Goal: Information Seeking & Learning: Check status

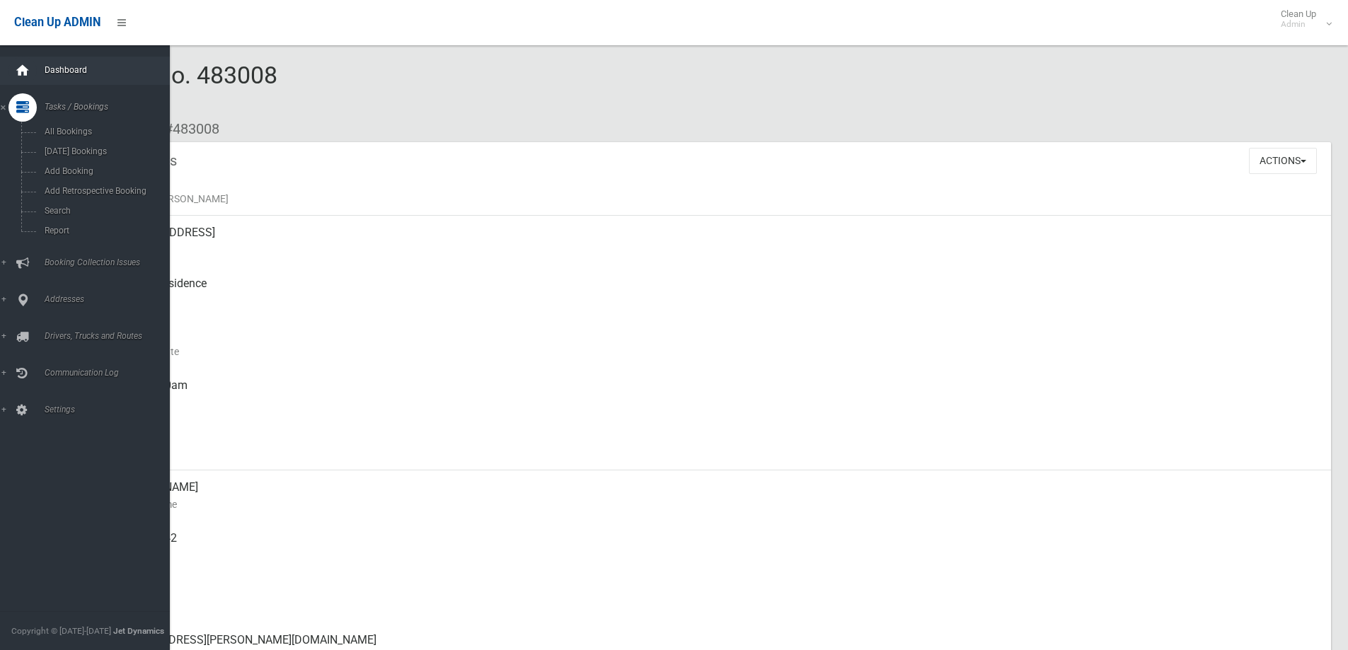
click at [28, 71] on icon at bounding box center [23, 71] width 16 height 28
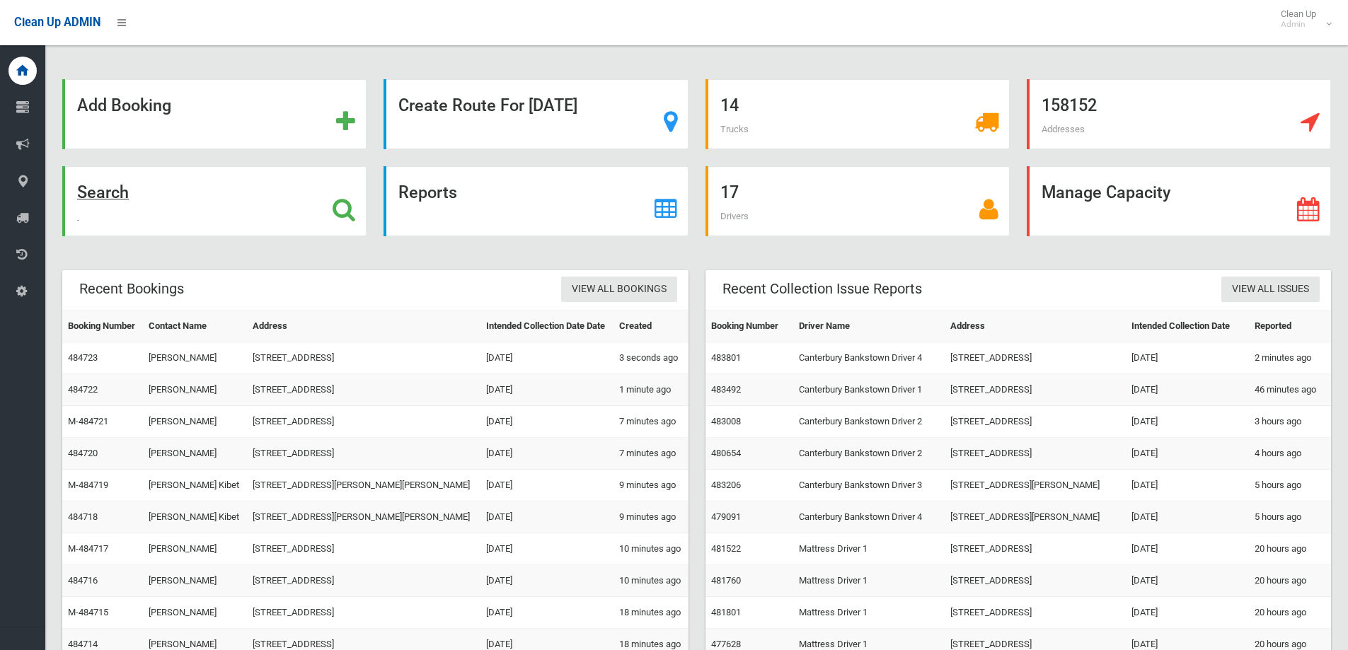
click at [166, 222] on div "Search" at bounding box center [214, 201] width 304 height 70
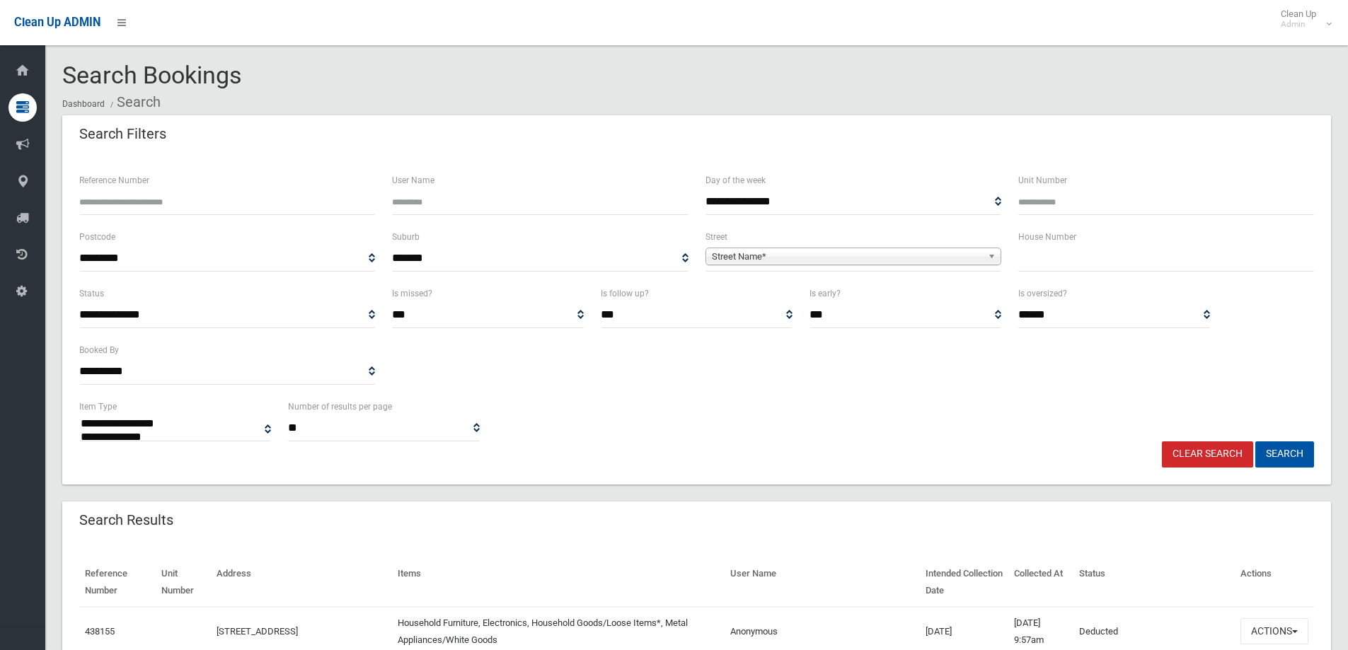
select select
click at [777, 251] on span "Street Name*" at bounding box center [847, 256] width 270 height 17
click at [767, 264] on span "Street Name*" at bounding box center [847, 256] width 270 height 17
click at [758, 269] on span "**********" at bounding box center [853, 258] width 296 height 26
click at [755, 262] on span "Street Name*" at bounding box center [847, 256] width 270 height 17
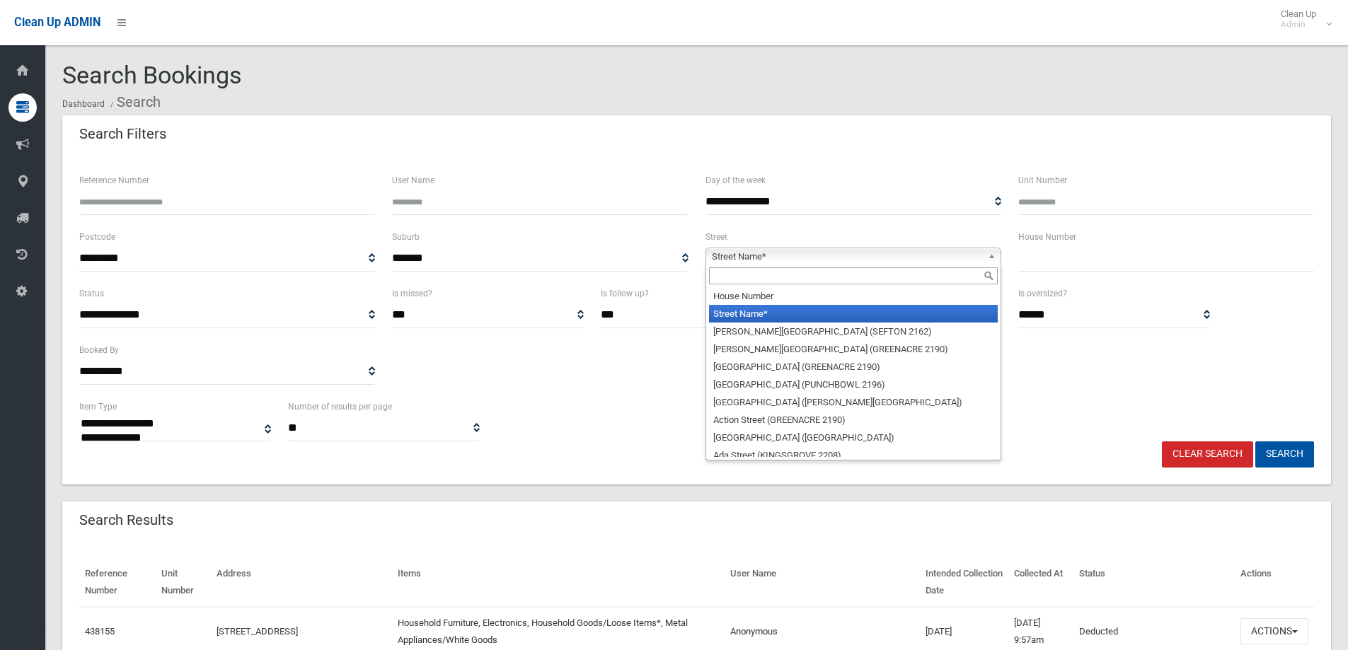
click at [740, 277] on input "text" at bounding box center [853, 275] width 289 height 17
click at [744, 277] on input "text" at bounding box center [853, 275] width 289 height 17
click at [1065, 255] on input "text" at bounding box center [1166, 258] width 296 height 26
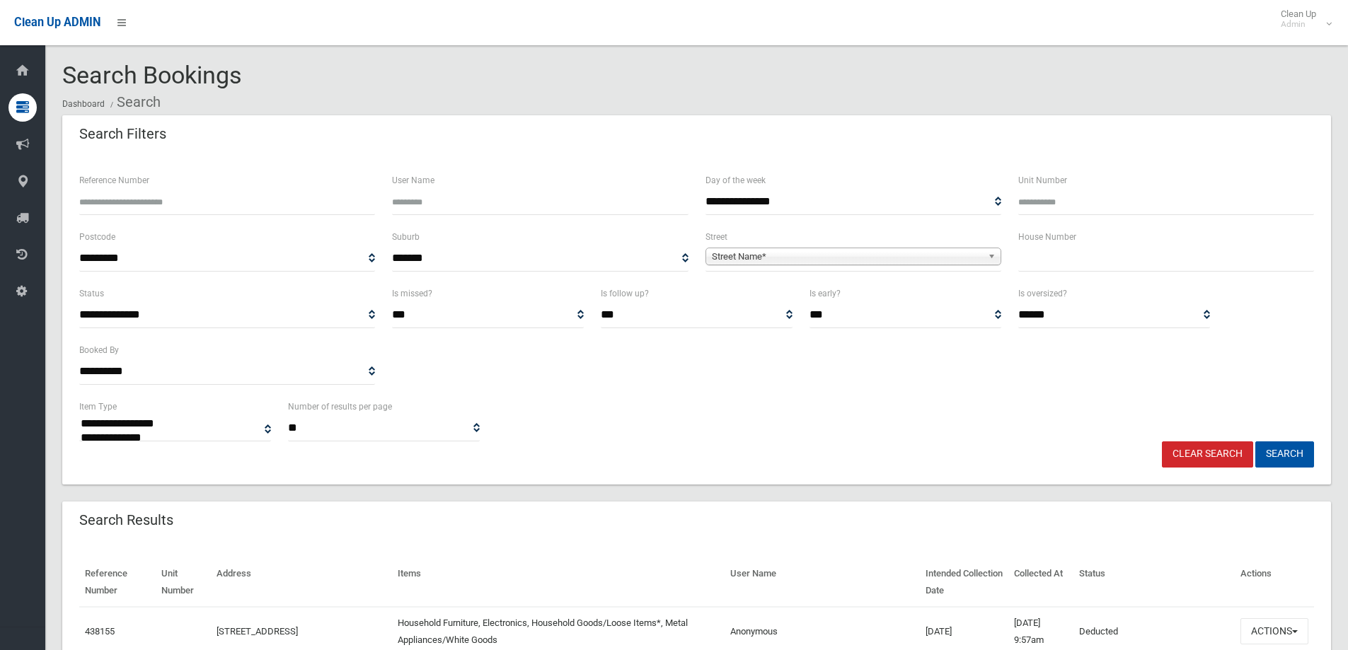
click at [762, 256] on span "Street Name*" at bounding box center [847, 256] width 270 height 17
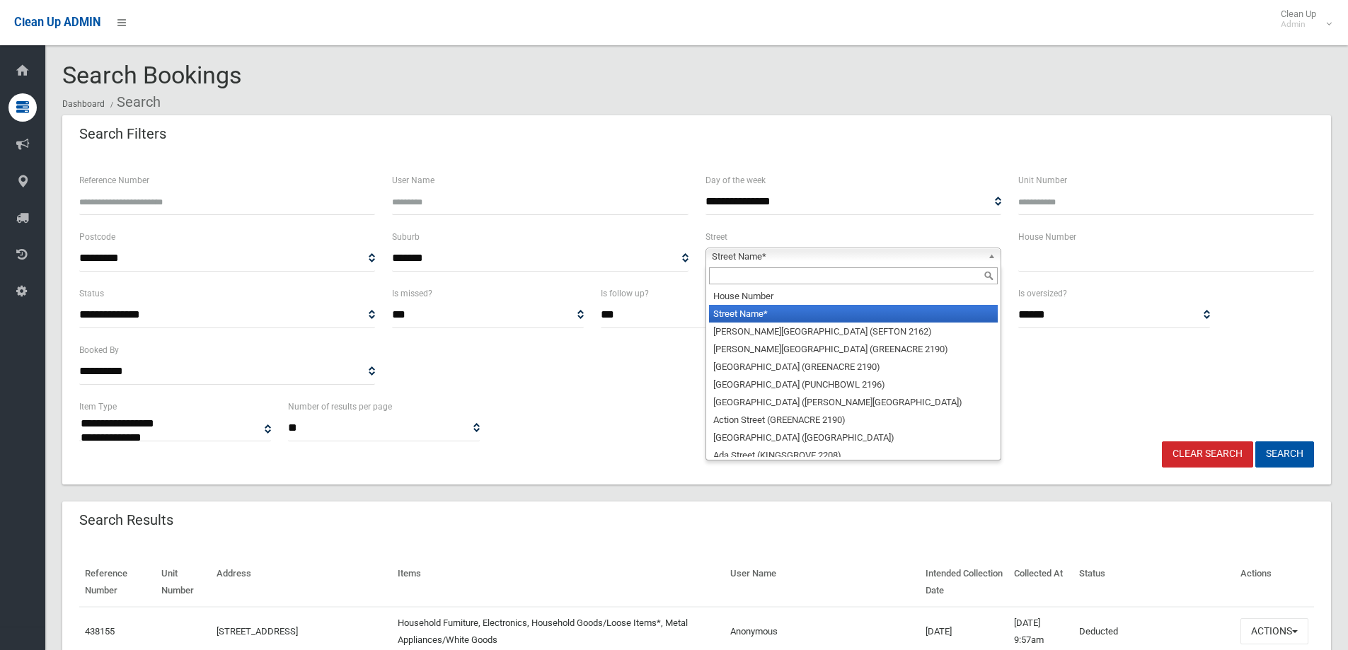
click at [752, 270] on input "text" at bounding box center [853, 275] width 289 height 17
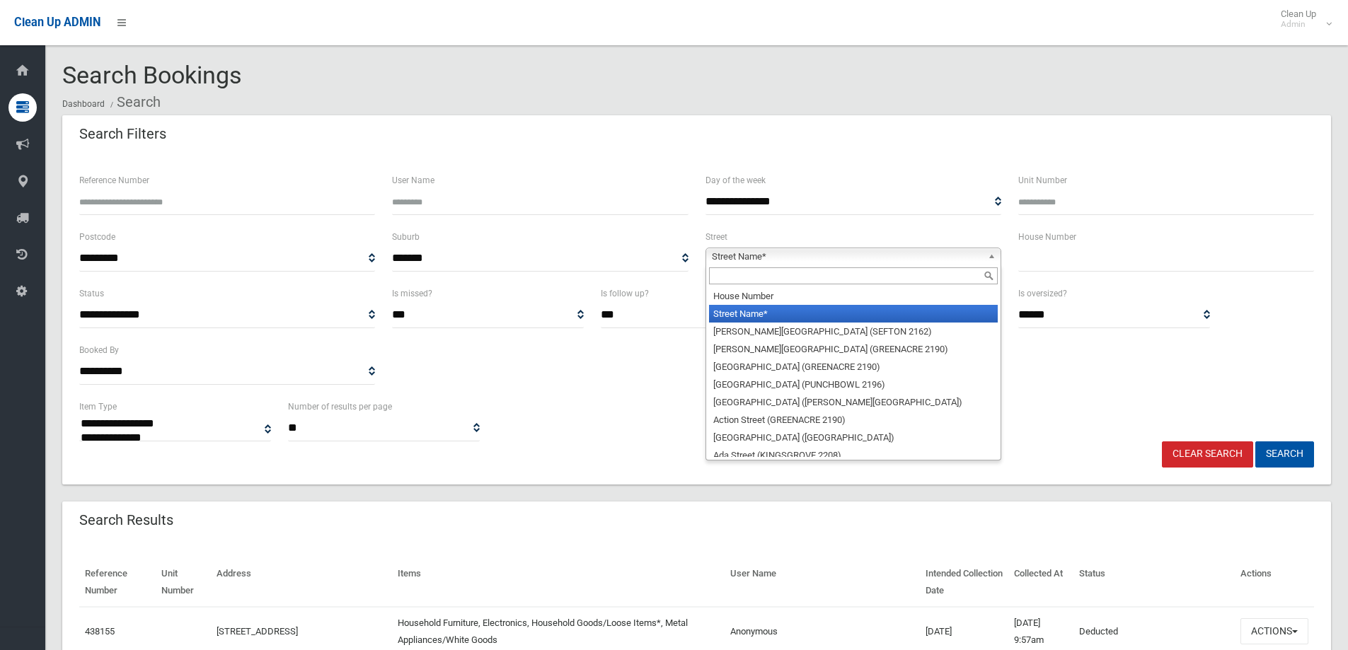
click at [752, 270] on input "text" at bounding box center [853, 275] width 289 height 17
click at [1103, 270] on input "text" at bounding box center [1166, 258] width 296 height 26
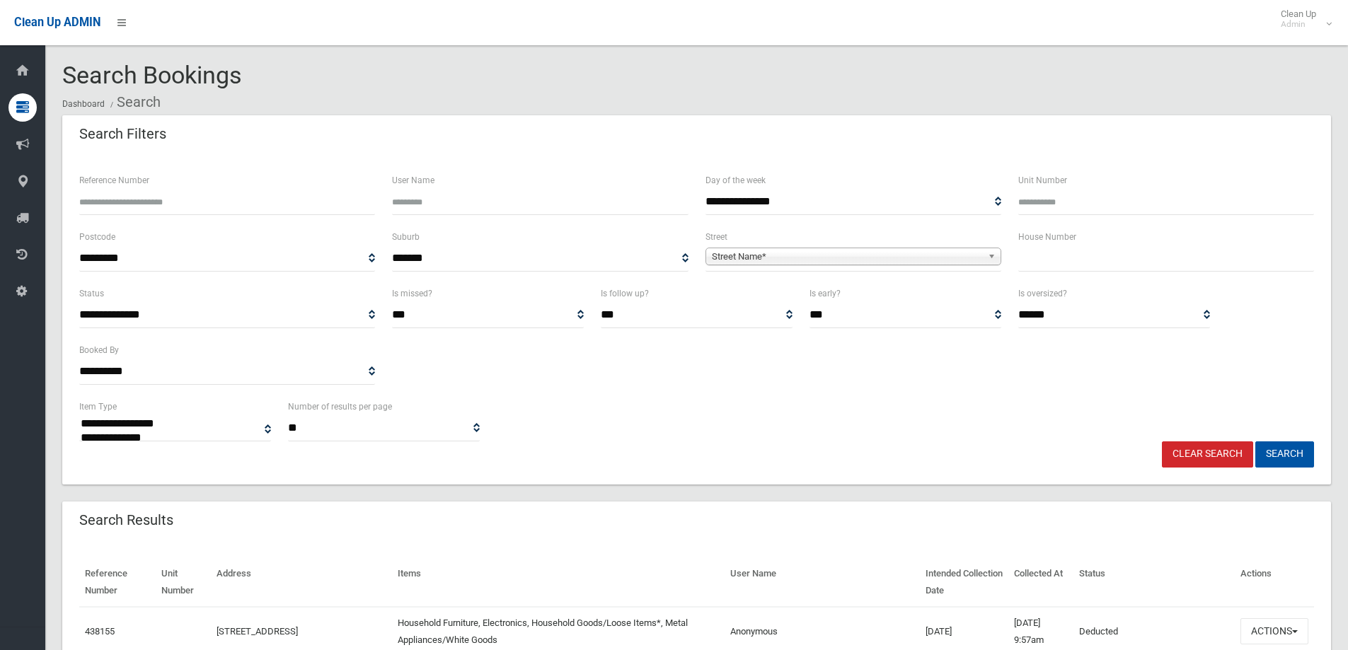
click at [917, 258] on span "Street Name*" at bounding box center [847, 256] width 270 height 17
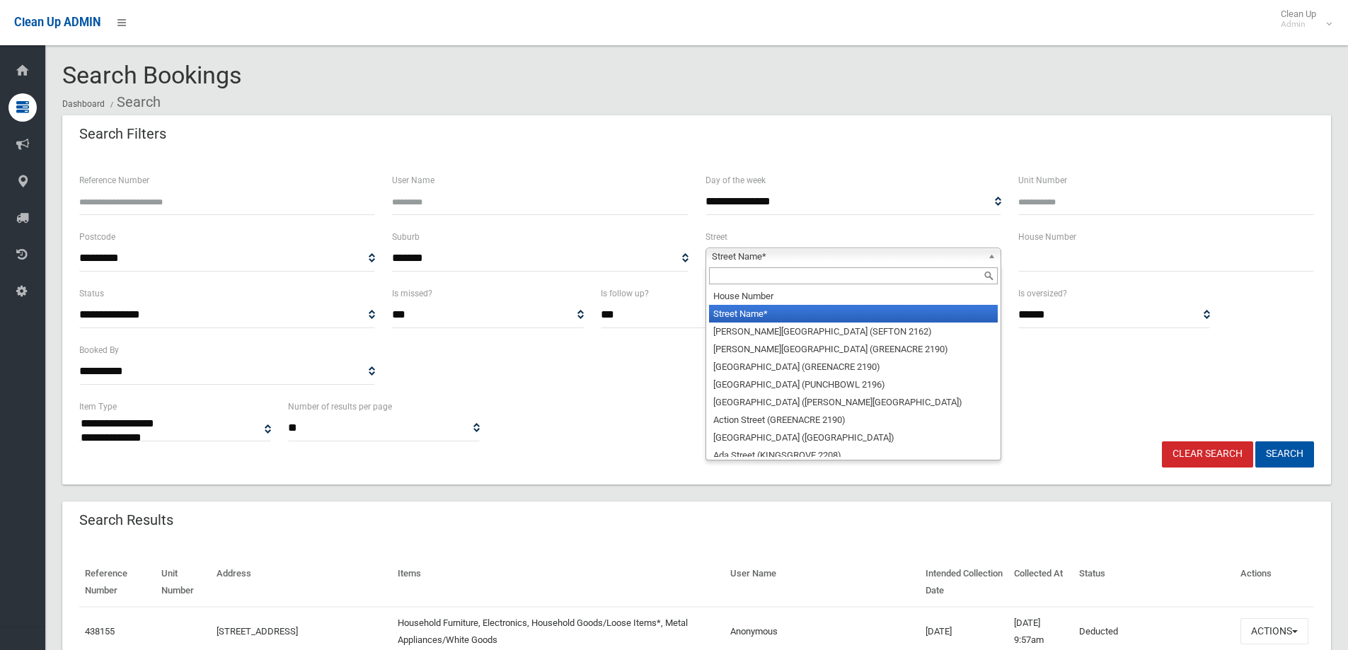
click at [823, 284] on input "text" at bounding box center [853, 275] width 289 height 17
click at [1048, 279] on div "House Number" at bounding box center [1165, 256] width 313 height 57
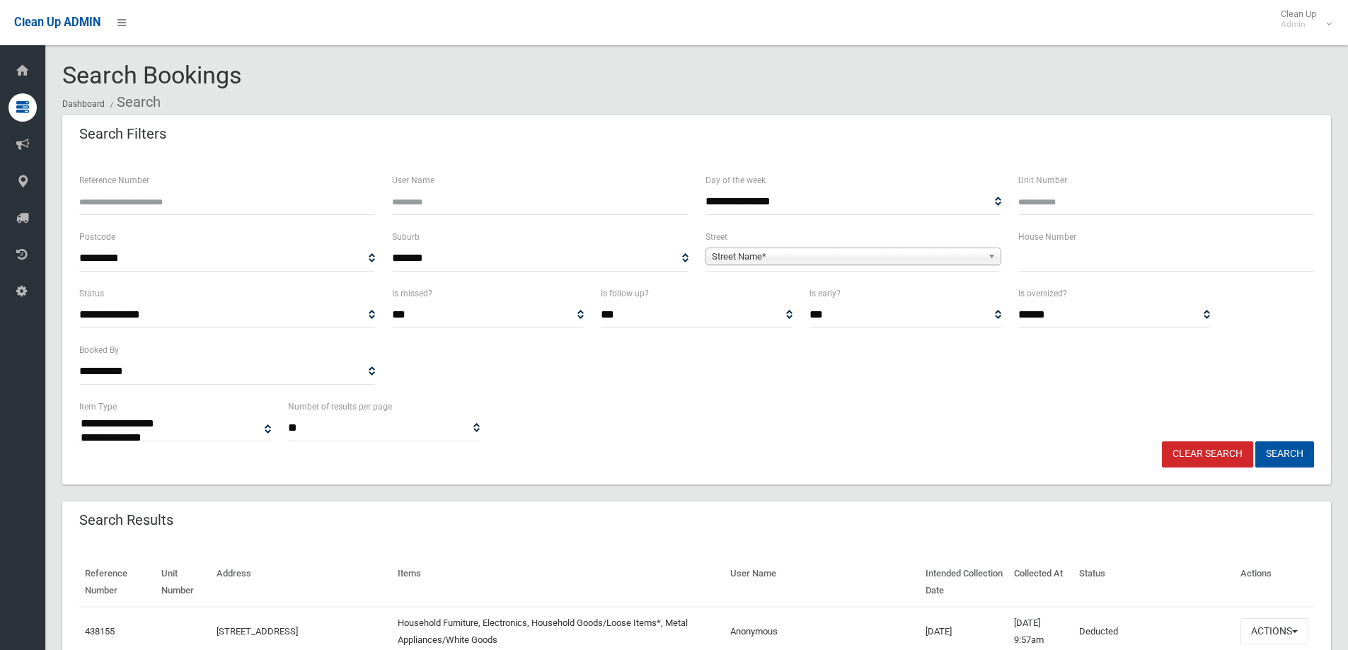
click at [1054, 270] on input "text" at bounding box center [1166, 258] width 296 height 26
click at [938, 267] on span "**********" at bounding box center [853, 258] width 296 height 26
click at [950, 255] on span "Street Name*" at bounding box center [847, 256] width 270 height 17
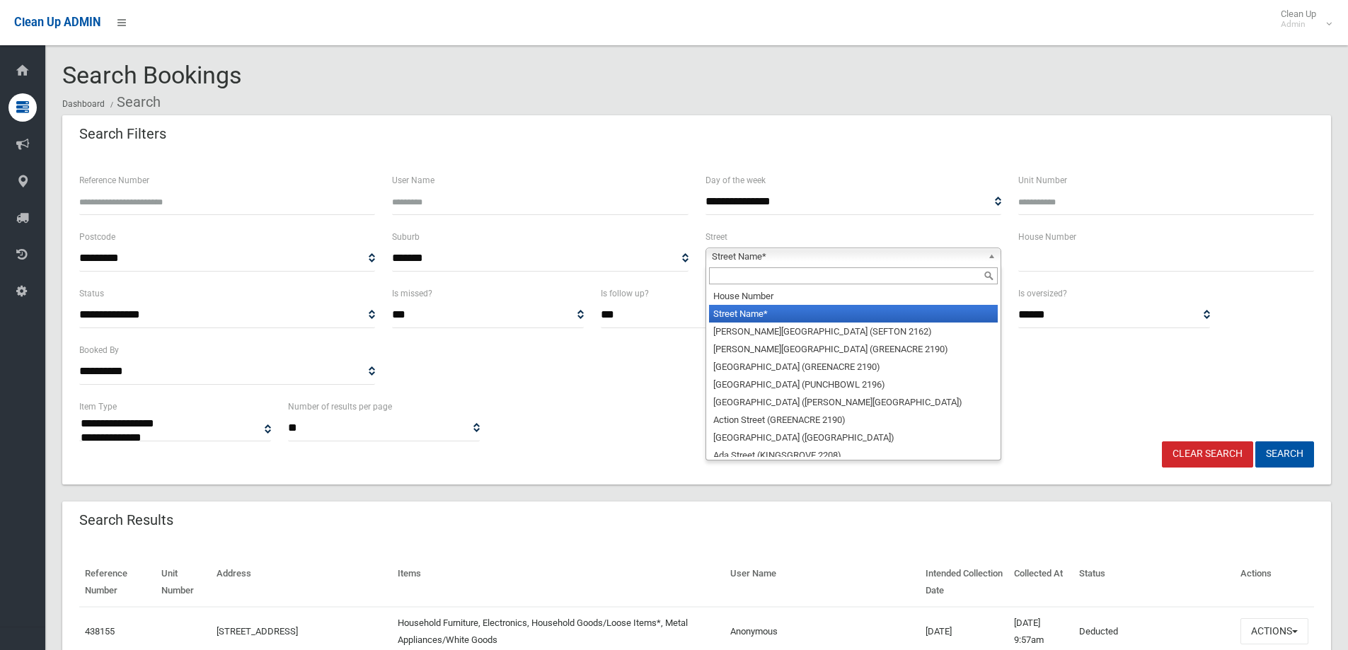
click at [1023, 260] on input "text" at bounding box center [1166, 258] width 296 height 26
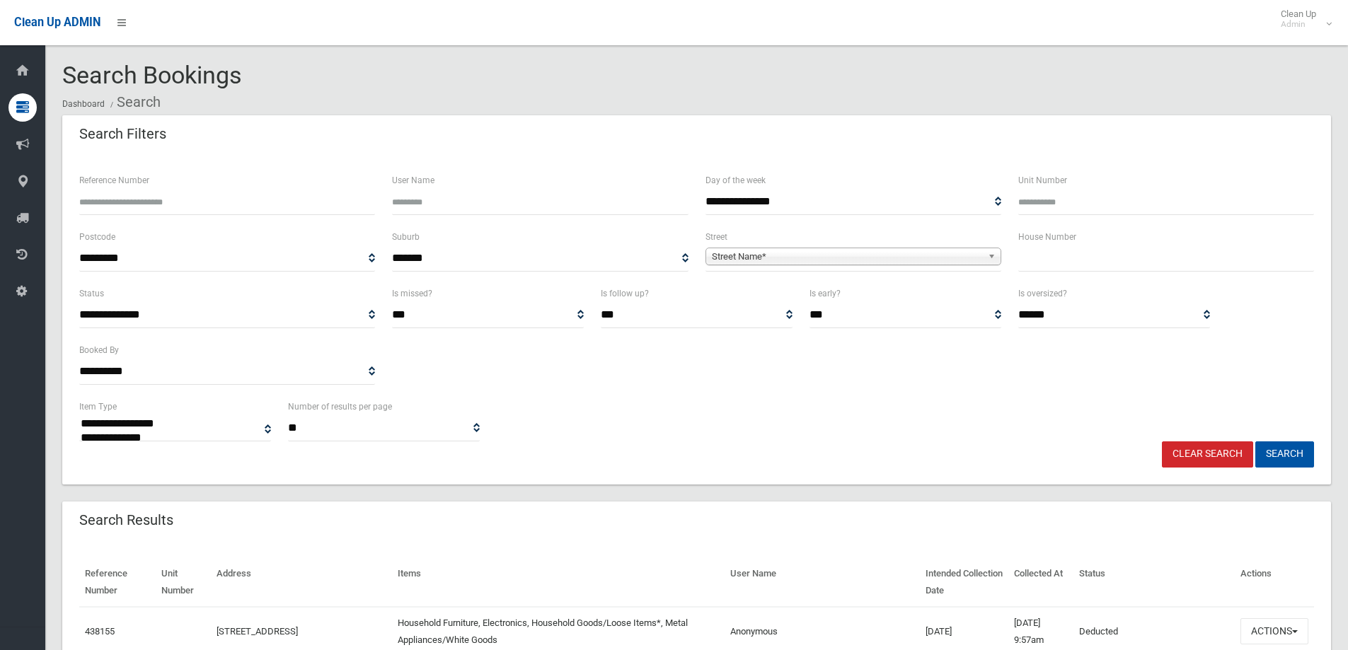
click at [1033, 268] on input "text" at bounding box center [1166, 258] width 296 height 26
type input "*"
click at [853, 257] on span "Street Name*" at bounding box center [847, 256] width 270 height 17
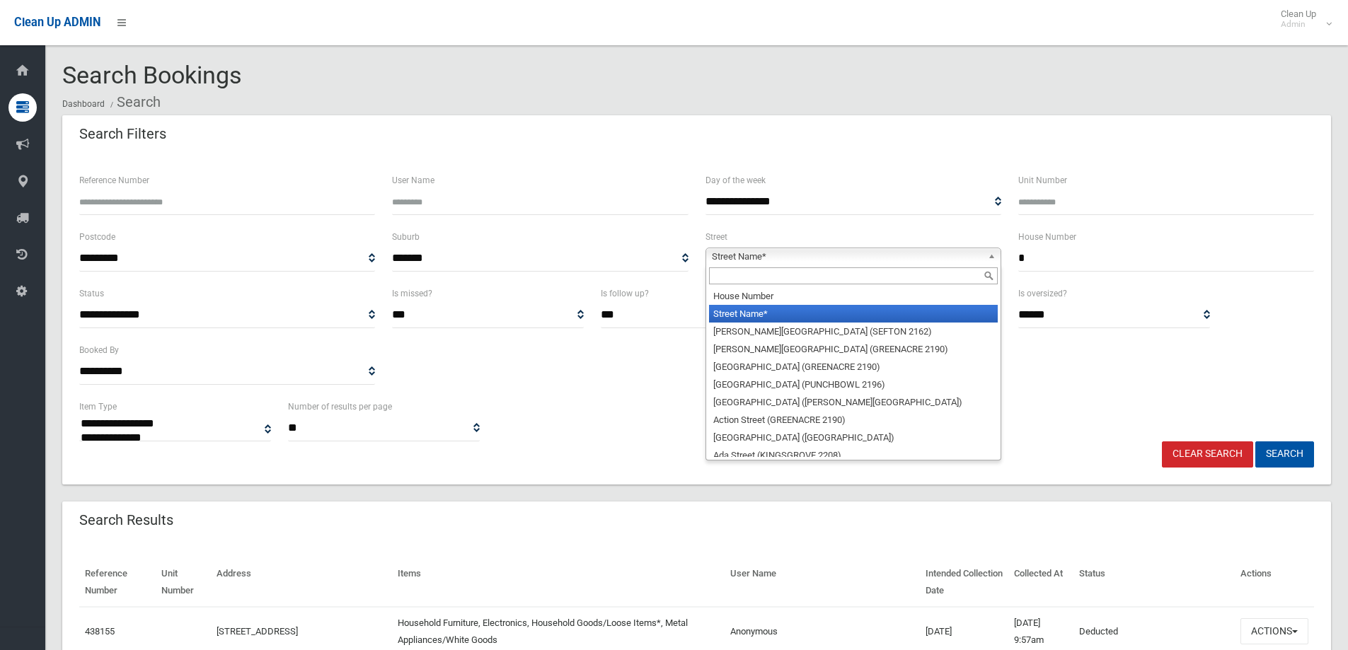
click at [787, 278] on input "text" at bounding box center [853, 275] width 289 height 17
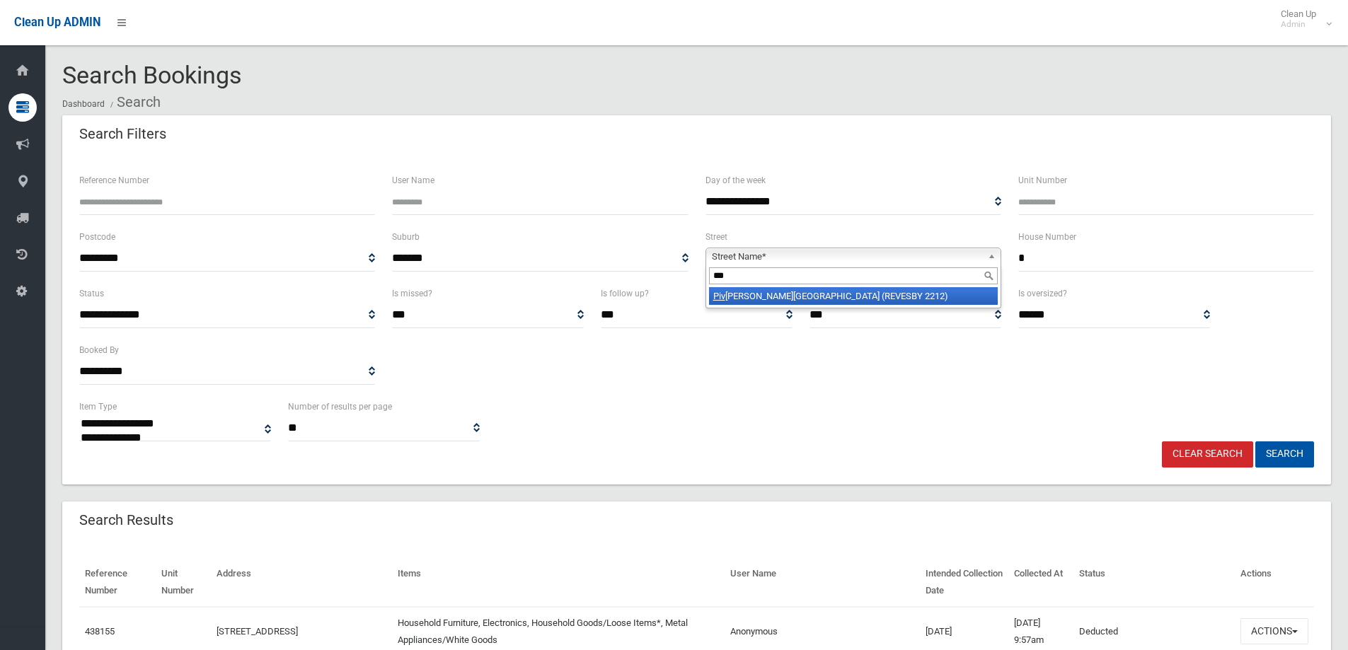
type input "***"
click at [781, 293] on li "Piv etta Street (REVESBY 2212)" at bounding box center [853, 296] width 289 height 18
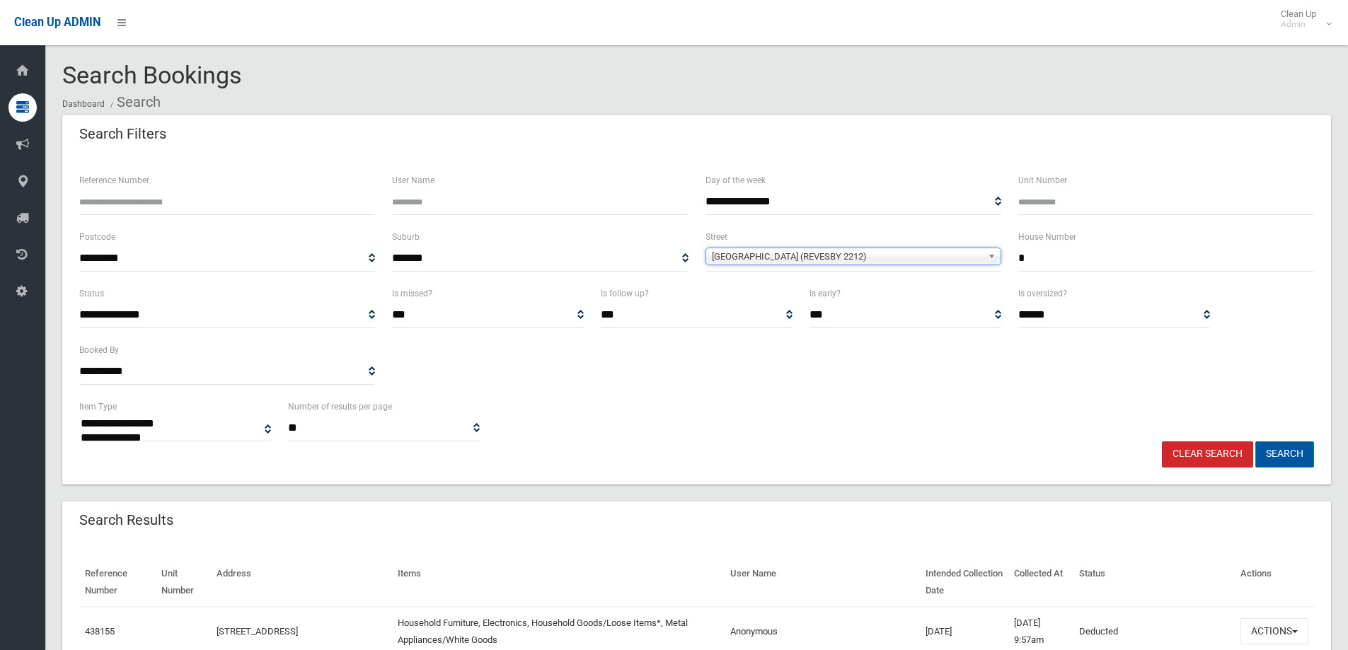
click at [1268, 448] on button "Search" at bounding box center [1284, 454] width 59 height 26
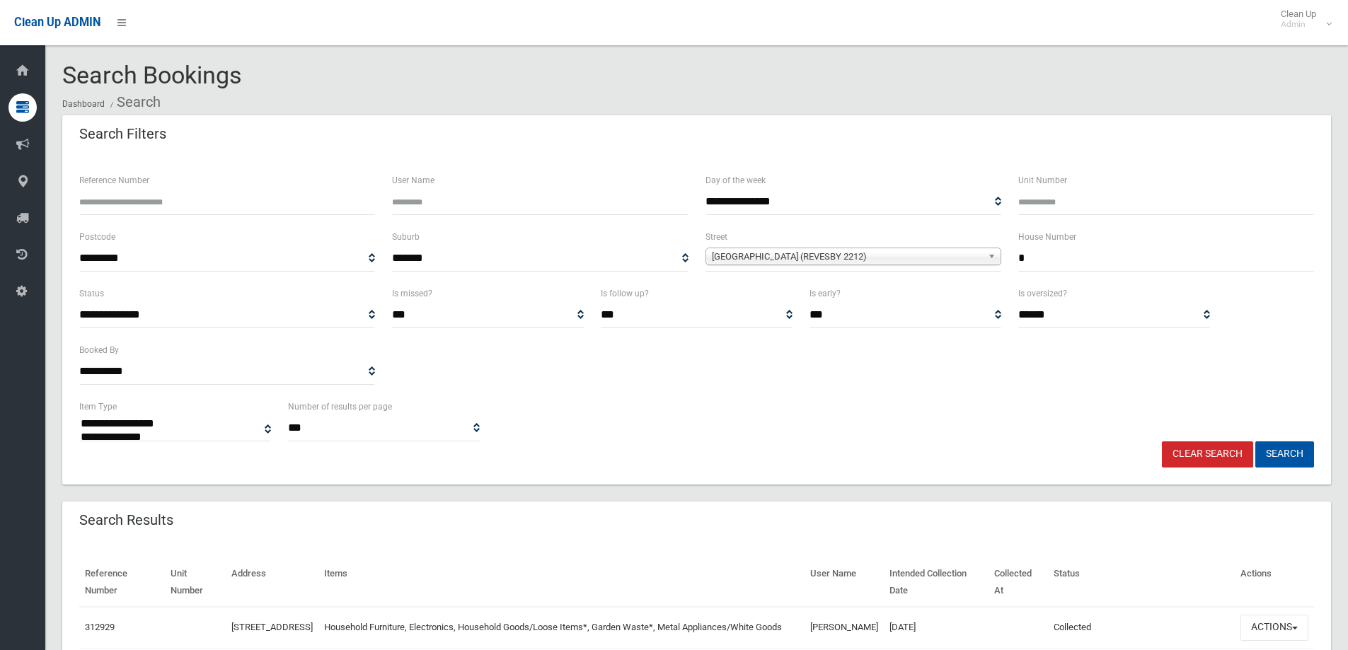
select select
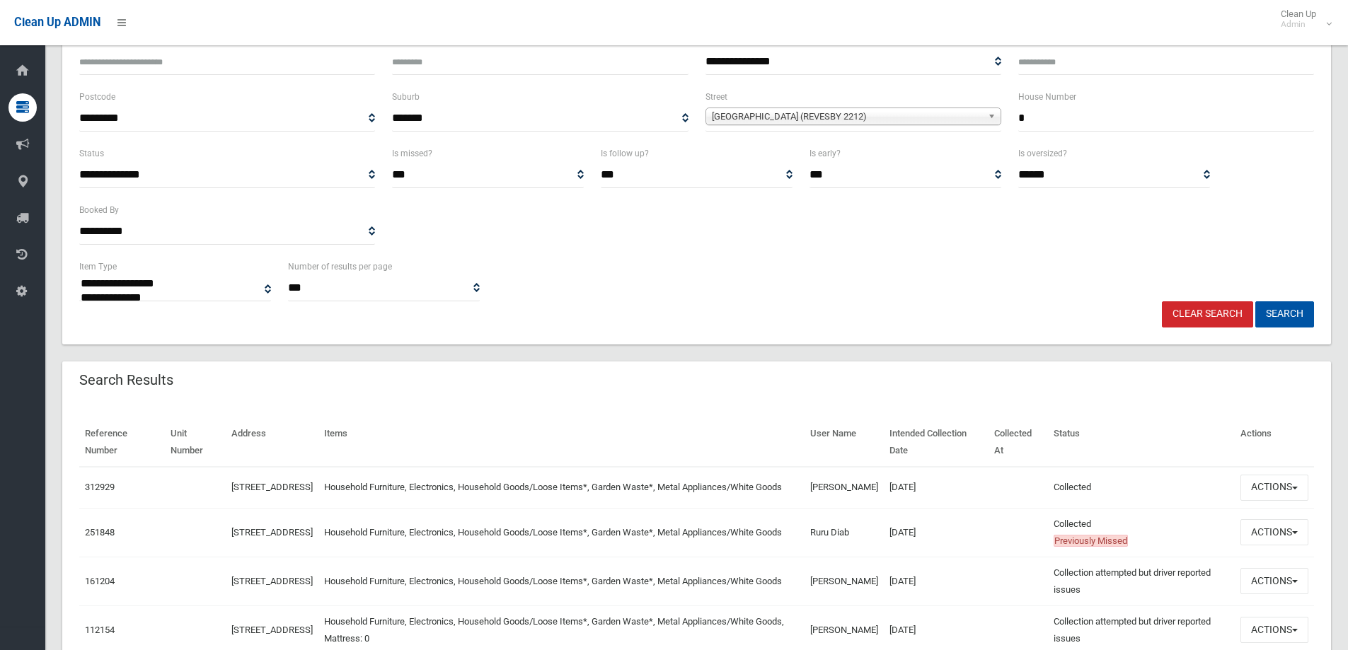
scroll to position [141, 0]
drag, startPoint x: 283, startPoint y: 503, endPoint x: 212, endPoint y: 487, distance: 72.6
click at [212, 487] on tr "312929 3 Pivetta Street, REVESBY NSW 2212 Household Furniture, Electronics, Hou…" at bounding box center [696, 485] width 1234 height 41
copy tr "3 Pivetta Street, REVESBY NSW 2212"
drag, startPoint x: 1053, startPoint y: 115, endPoint x: 901, endPoint y: 95, distance: 152.6
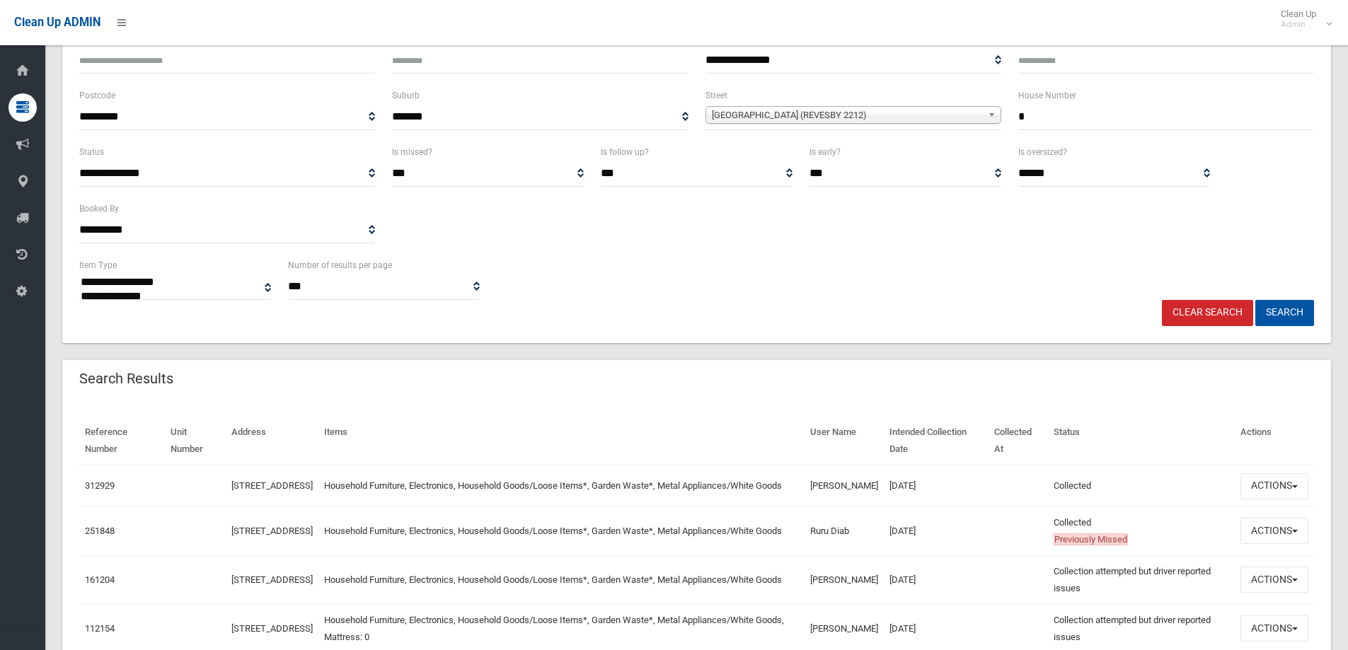
click at [901, 95] on div "**********" at bounding box center [696, 115] width 1251 height 57
type input "*"
click at [1255, 300] on button "Search" at bounding box center [1284, 313] width 59 height 26
click at [1282, 309] on button "Search" at bounding box center [1284, 313] width 59 height 26
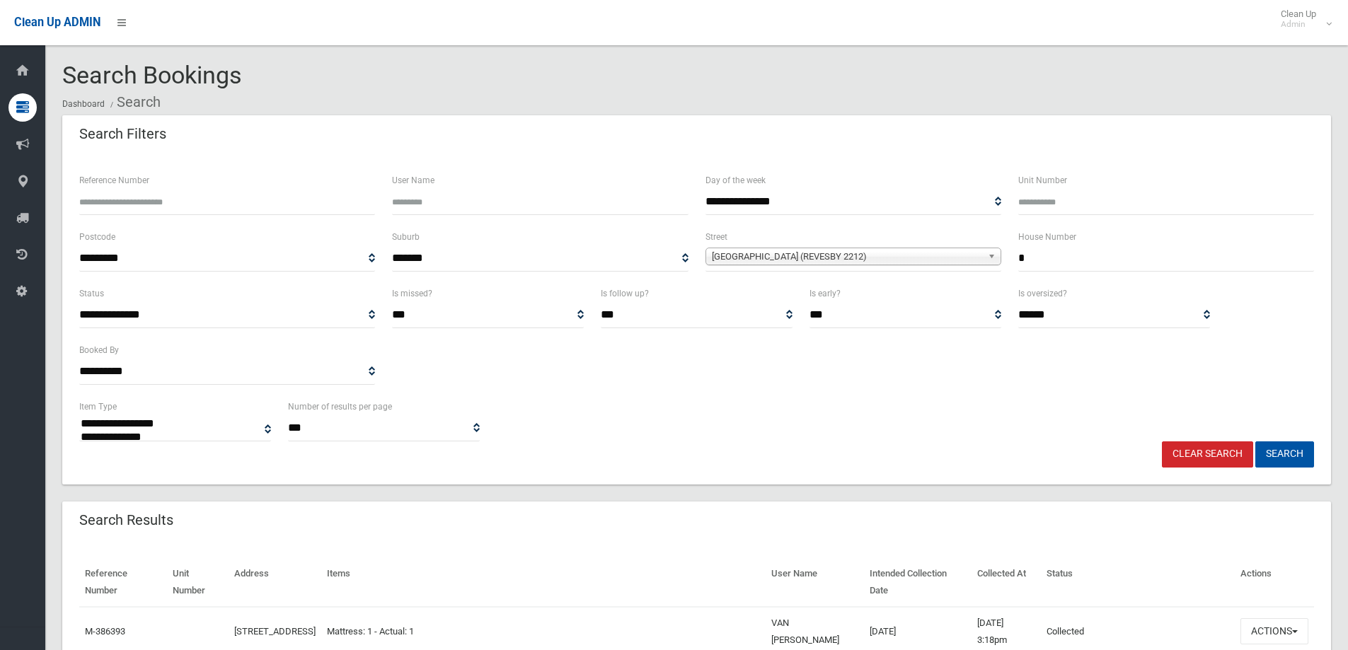
select select
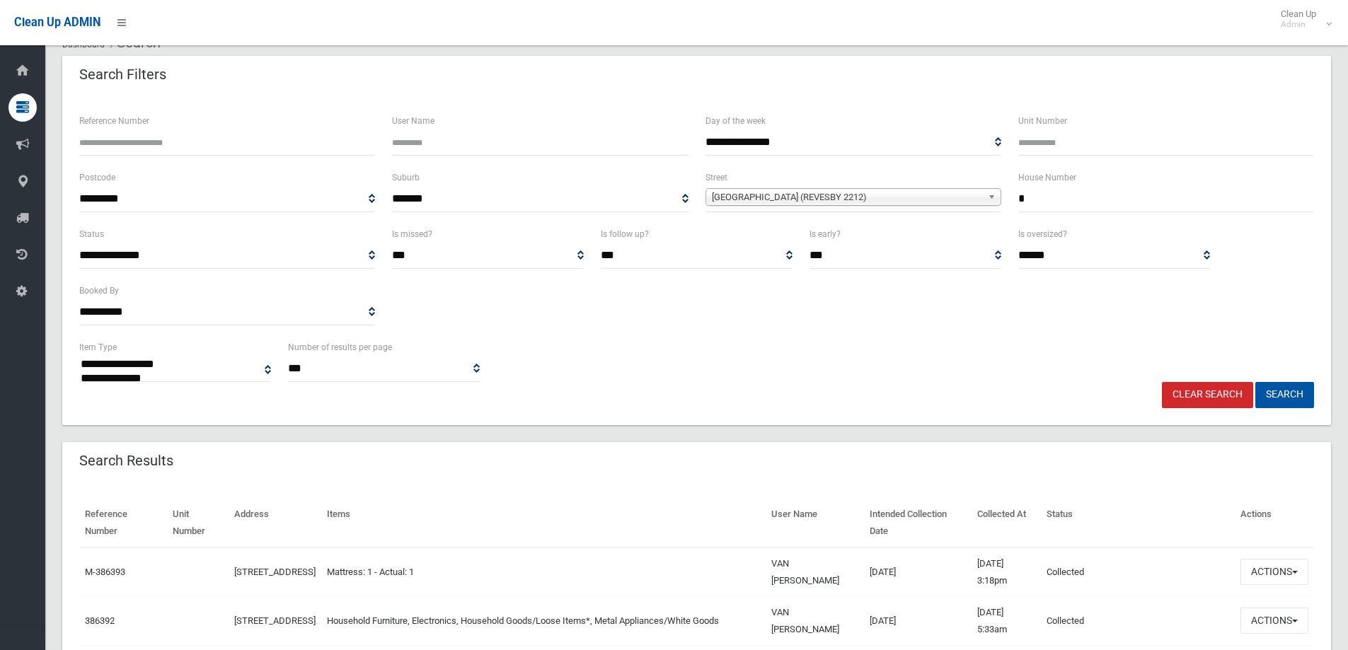
scroll to position [141, 0]
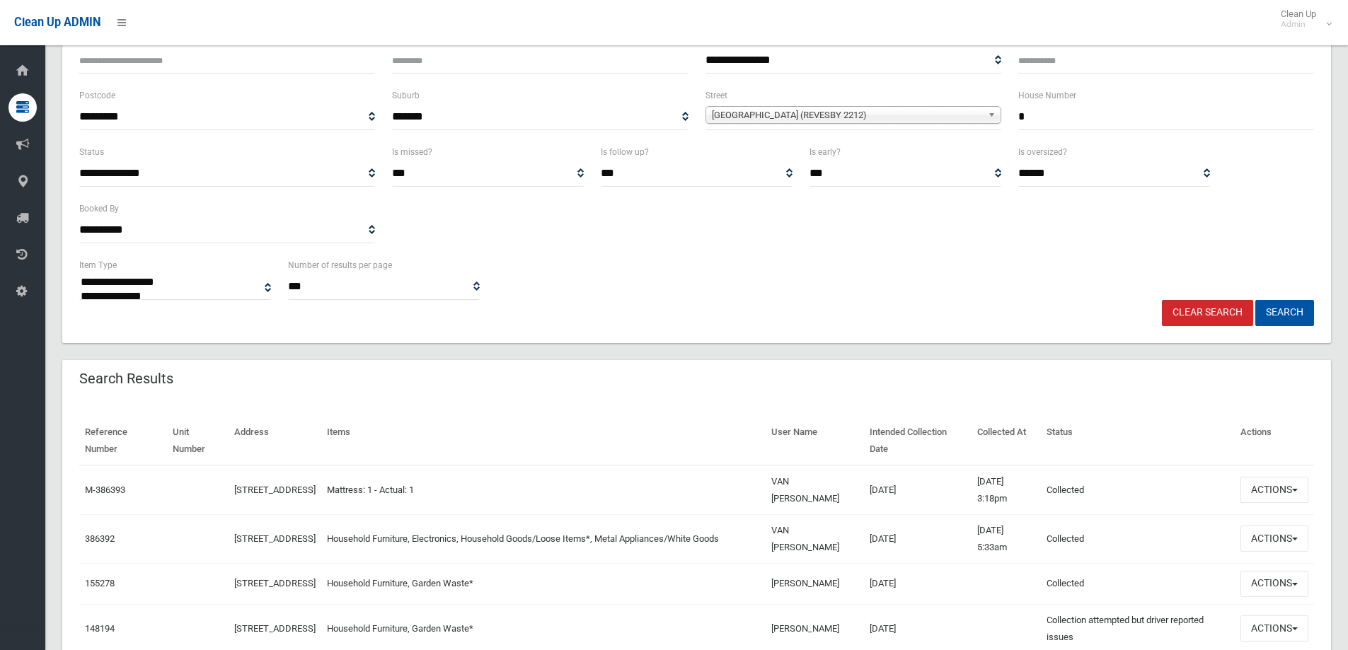
drag, startPoint x: 1028, startPoint y: 115, endPoint x: 957, endPoint y: 112, distance: 70.8
click at [959, 113] on div "**********" at bounding box center [696, 115] width 1251 height 57
type input "*"
click at [1288, 304] on button "Search" at bounding box center [1284, 313] width 59 height 26
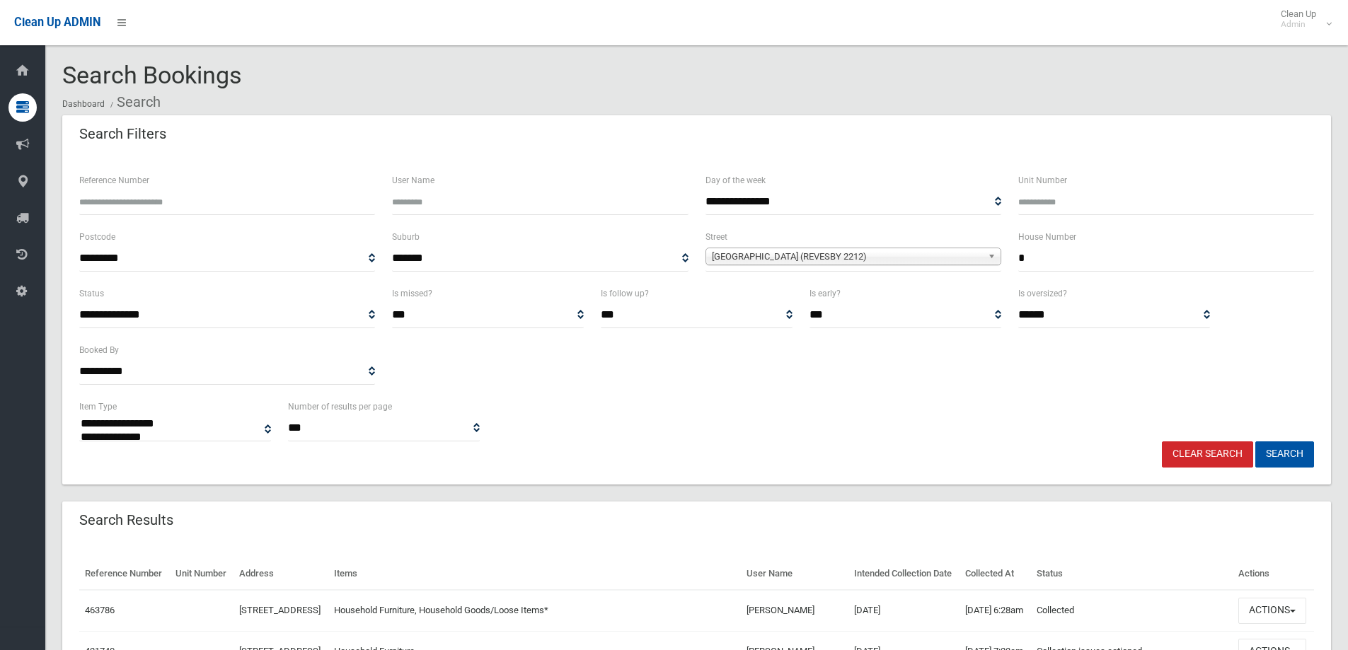
select select
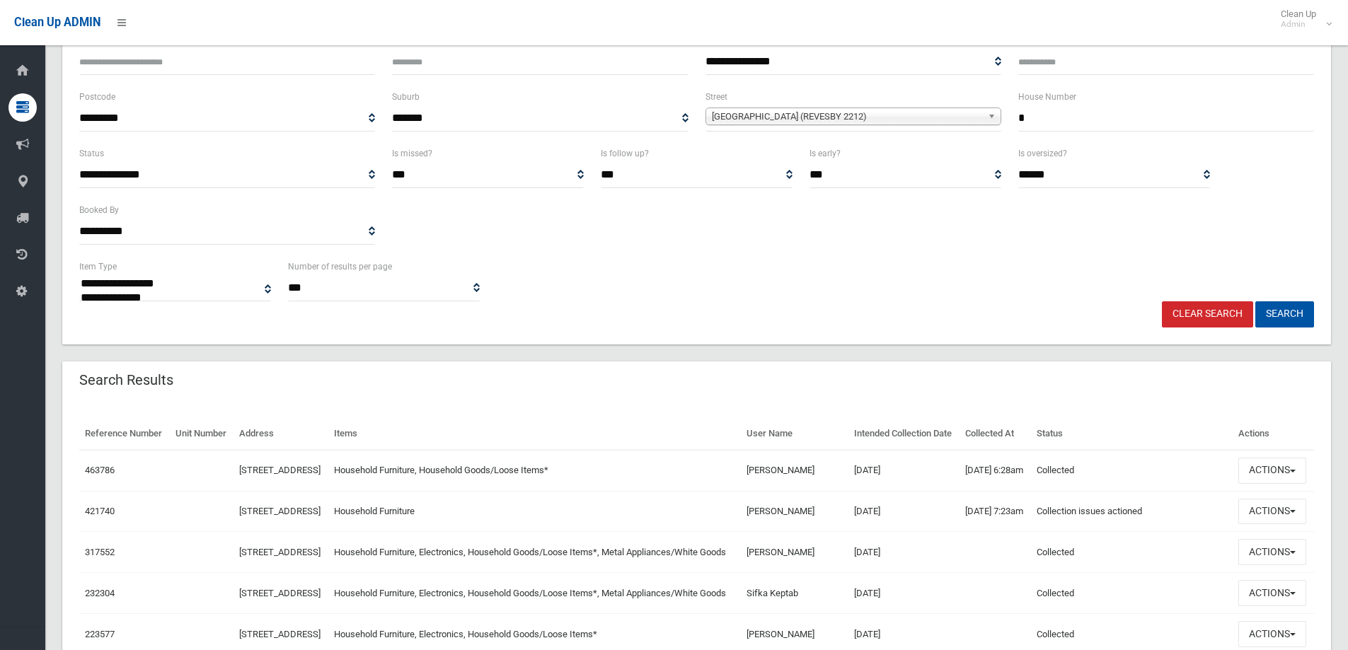
scroll to position [141, 0]
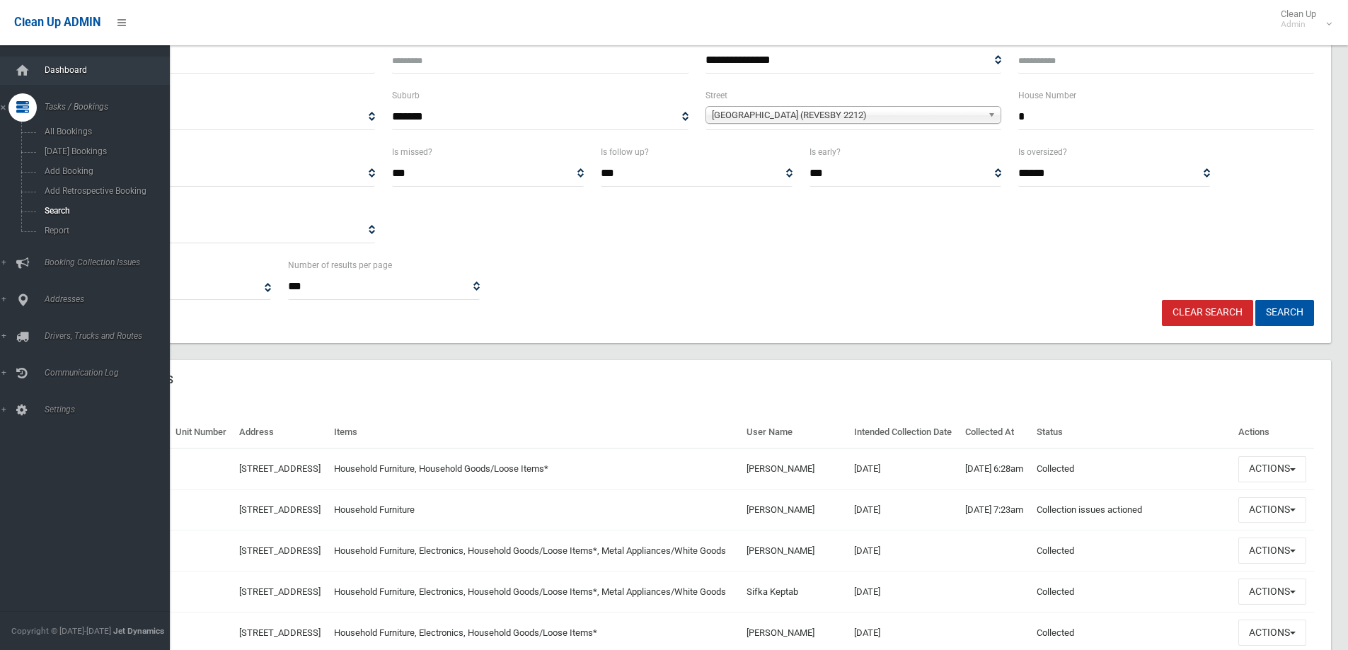
click at [65, 74] on span "Dashboard" at bounding box center [110, 70] width 140 height 10
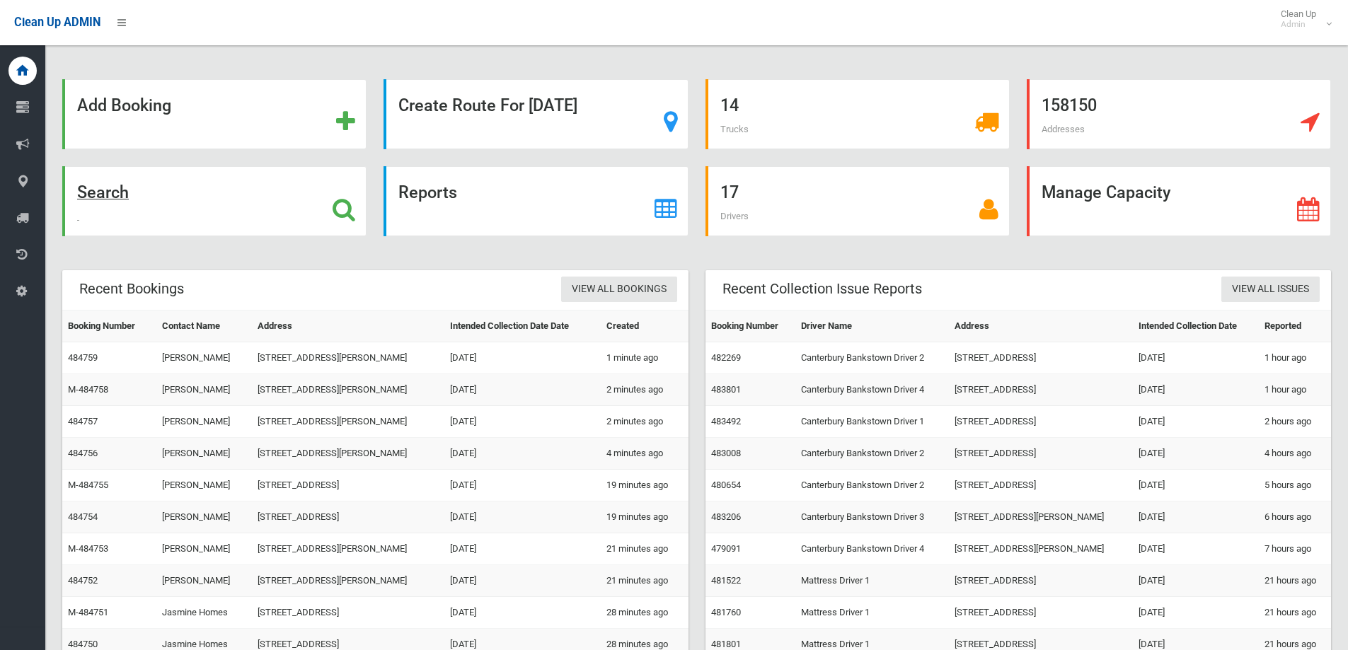
click at [250, 215] on div "Search" at bounding box center [214, 201] width 304 height 70
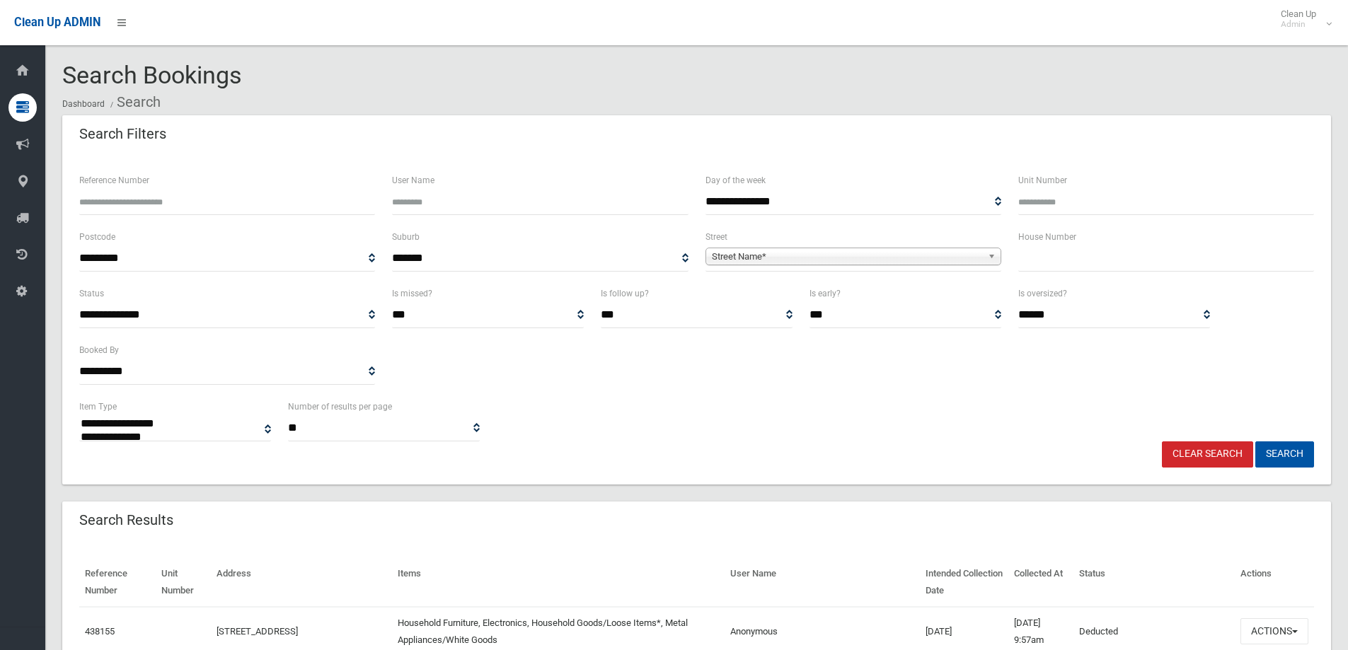
select select
click at [1033, 240] on label "House Number" at bounding box center [1047, 237] width 58 height 16
click at [1040, 267] on input "text" at bounding box center [1166, 258] width 296 height 26
type input "**"
click at [984, 253] on link "Street Name*" at bounding box center [853, 257] width 296 height 18
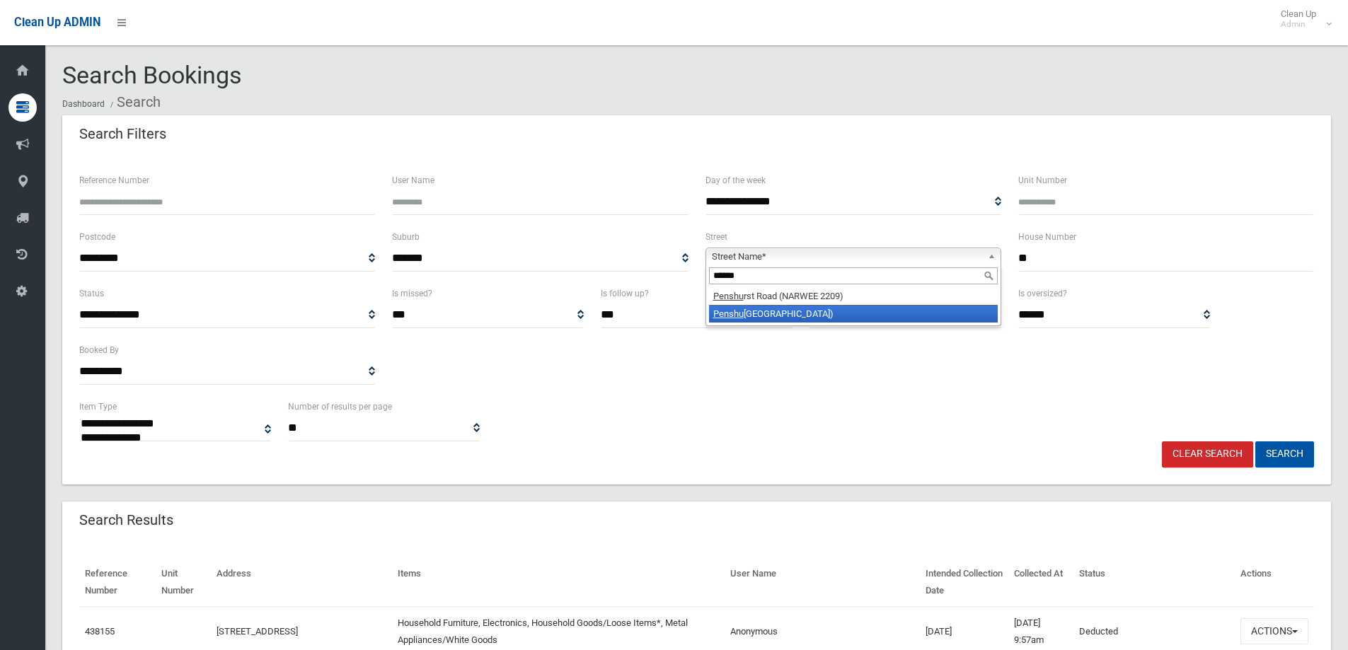
type input "******"
click at [801, 315] on li "[GEOGRAPHIC_DATA] (ROSELANDS 2196)" at bounding box center [853, 314] width 289 height 18
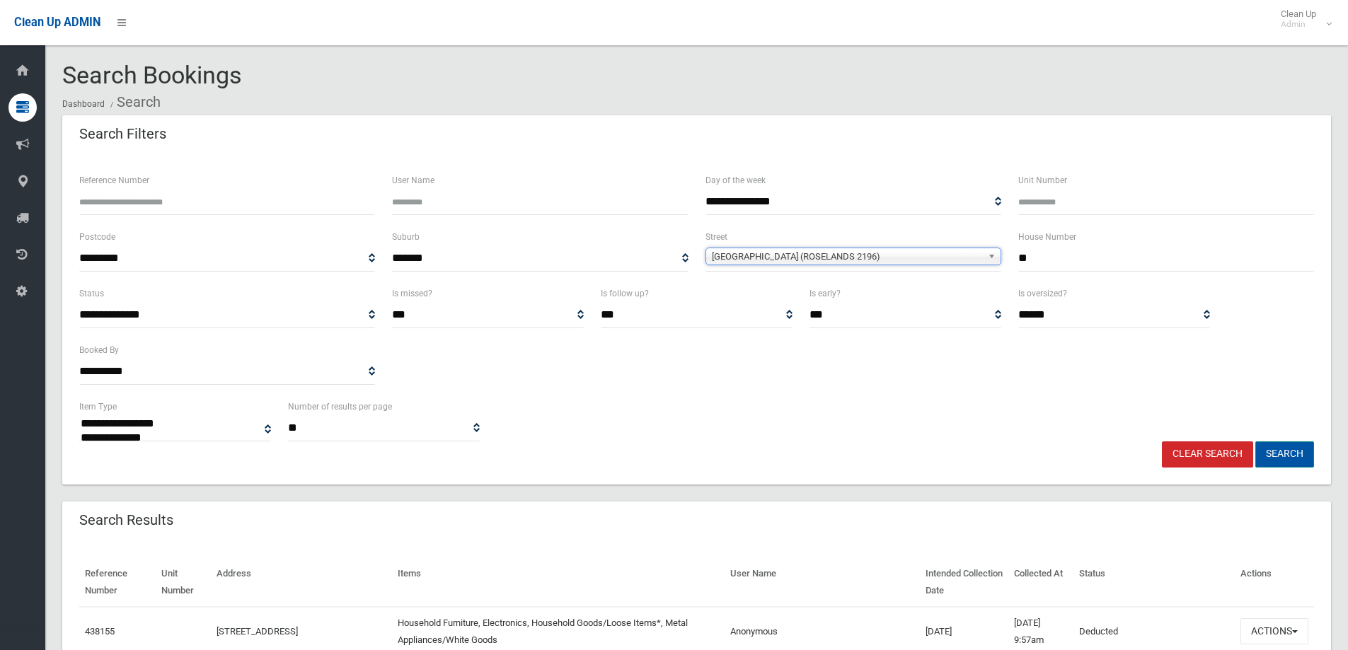
click at [1312, 453] on button "Search" at bounding box center [1284, 454] width 59 height 26
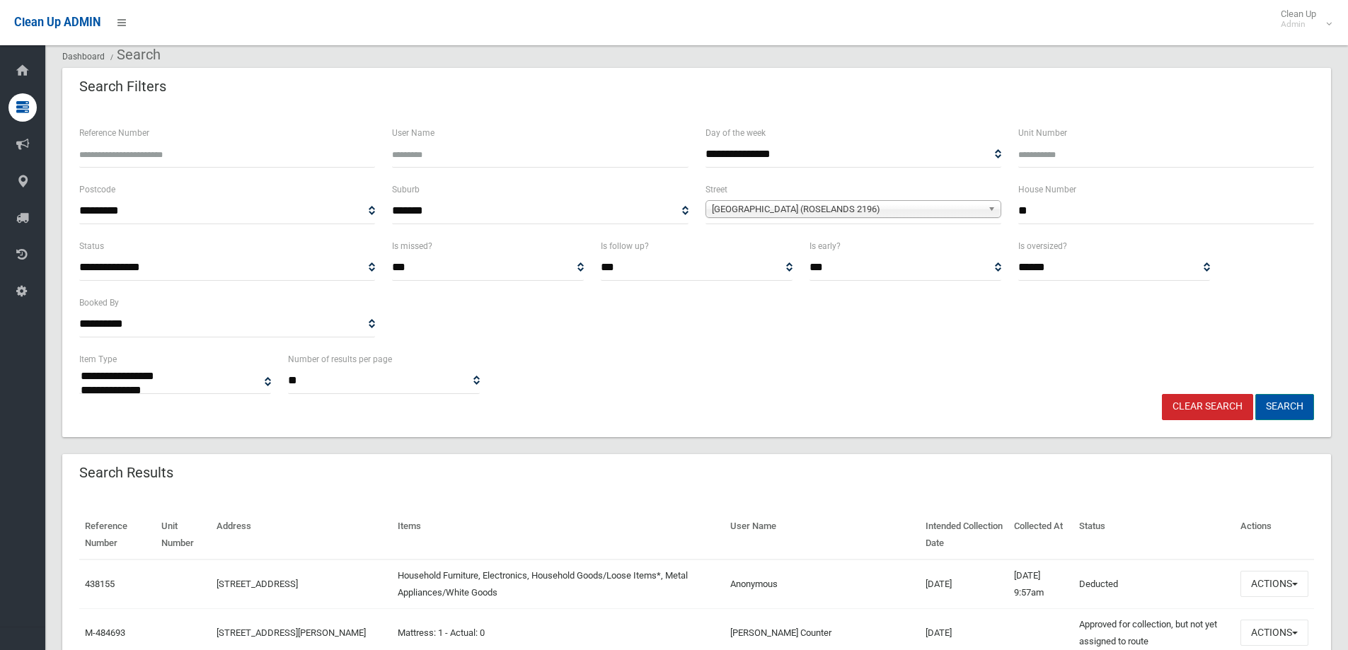
scroll to position [71, 0]
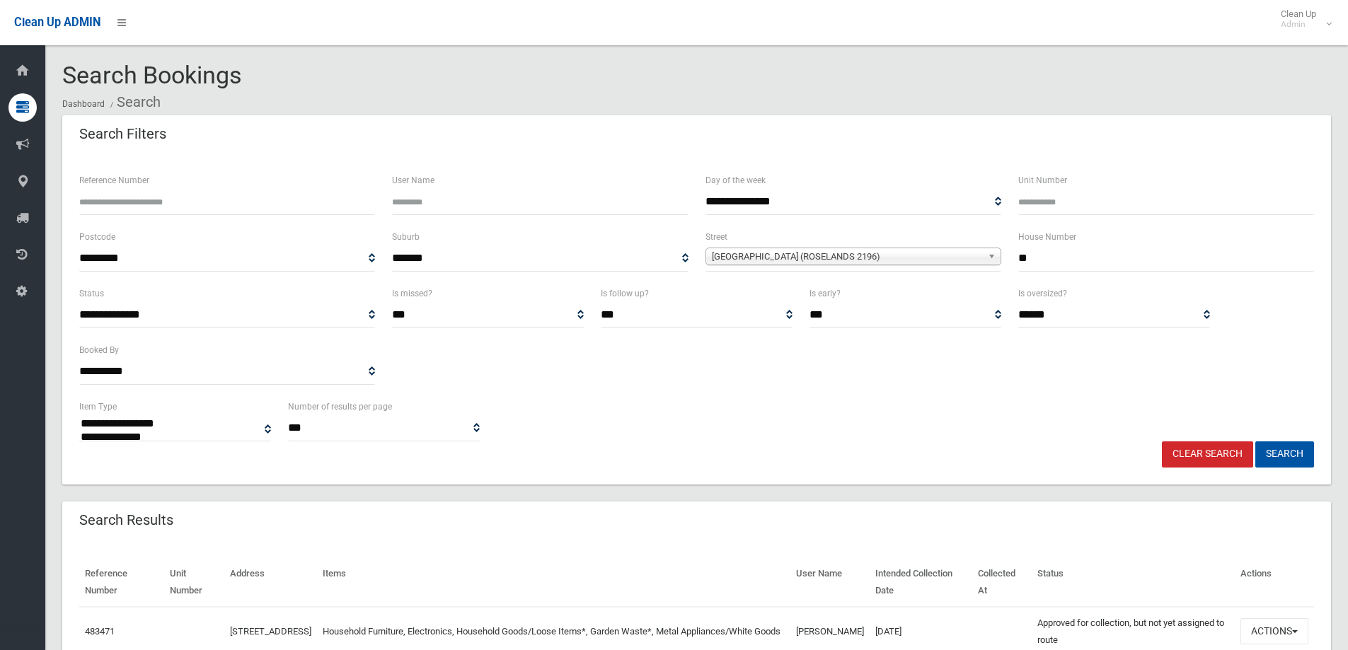
select select
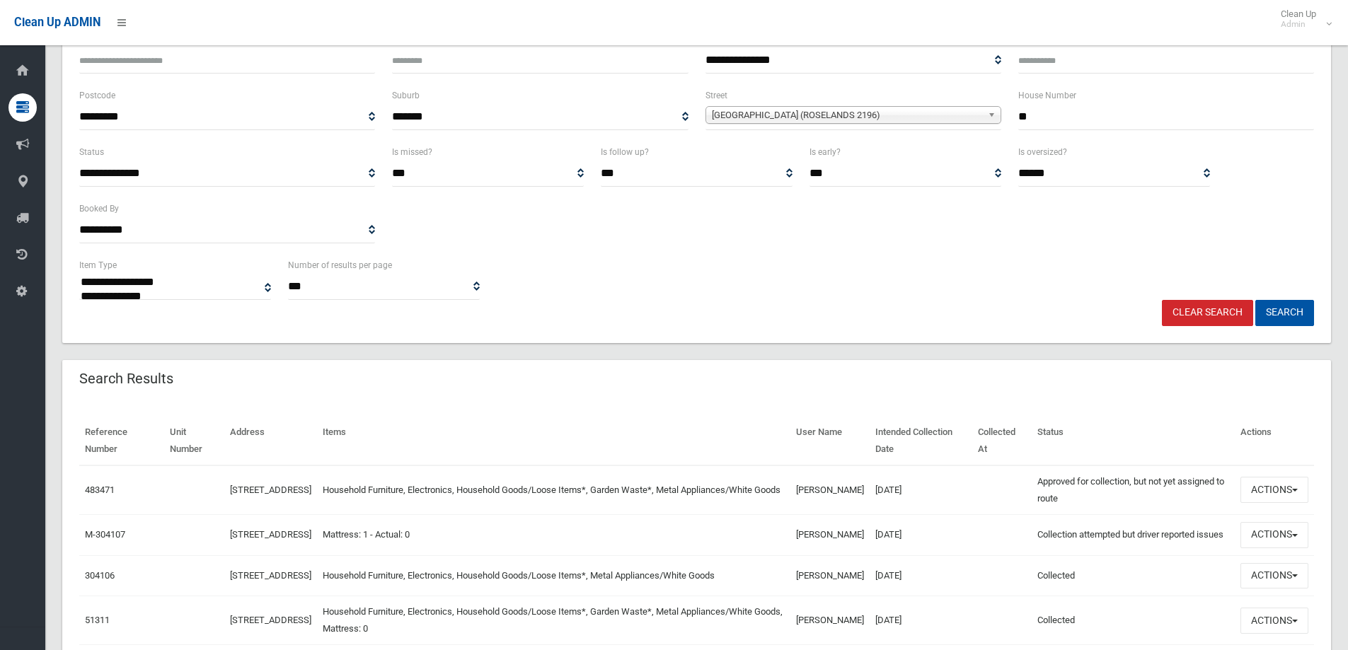
scroll to position [141, 0]
drag, startPoint x: 947, startPoint y: 488, endPoint x: 879, endPoint y: 489, distance: 68.6
click at [879, 489] on tr "483471 [STREET_ADDRESS] Household Furniture, Electronics, Household Goods/Loose…" at bounding box center [696, 490] width 1234 height 50
click at [942, 486] on td "[DATE]" at bounding box center [920, 490] width 103 height 50
